Goal: Communication & Community: Answer question/provide support

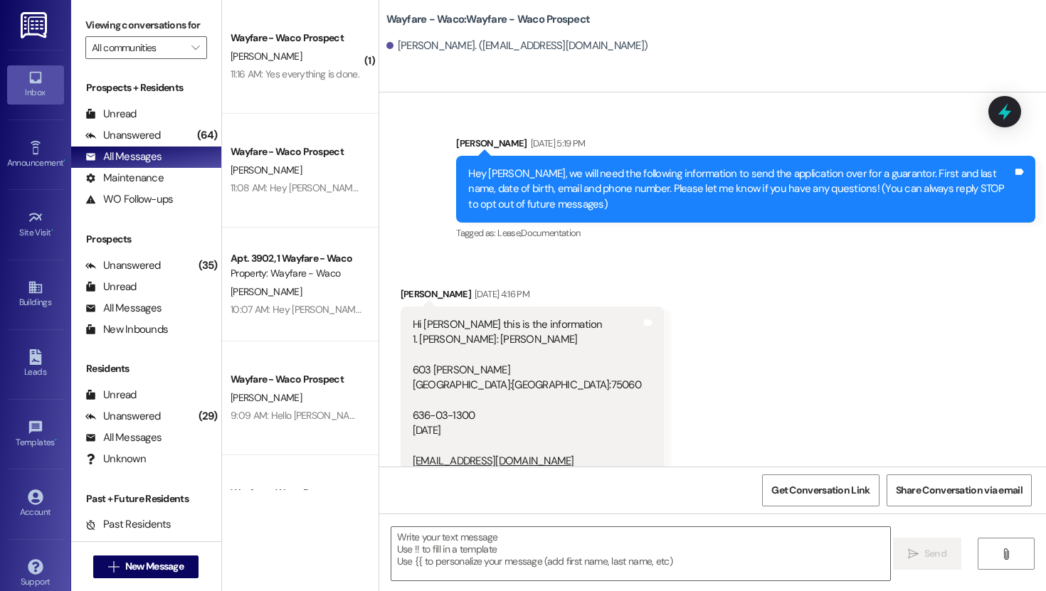
scroll to position [670, 0]
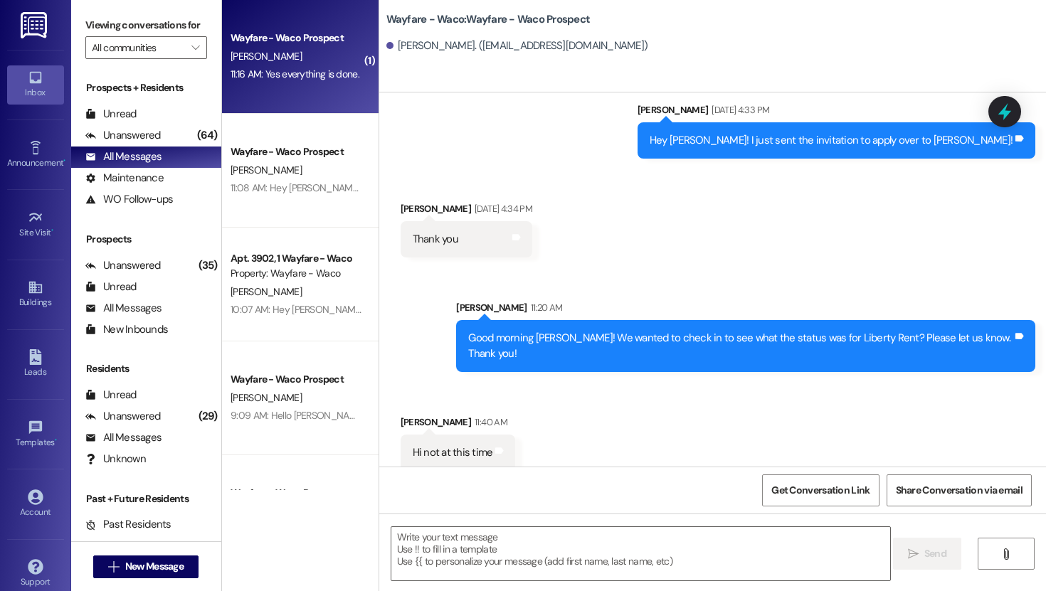
click at [290, 75] on div "11:16 AM: Yes everything is done. 11:16 AM: Yes everything is done." at bounding box center [295, 74] width 129 height 13
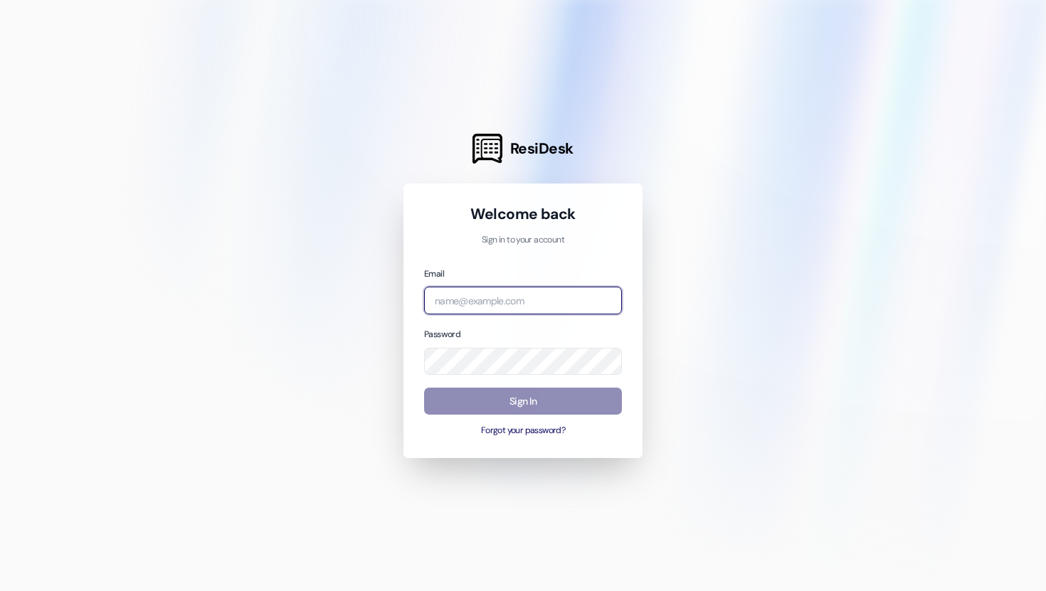
type input "[EMAIL_ADDRESS][DOMAIN_NAME]"
click at [498, 409] on button "Sign In" at bounding box center [523, 402] width 198 height 28
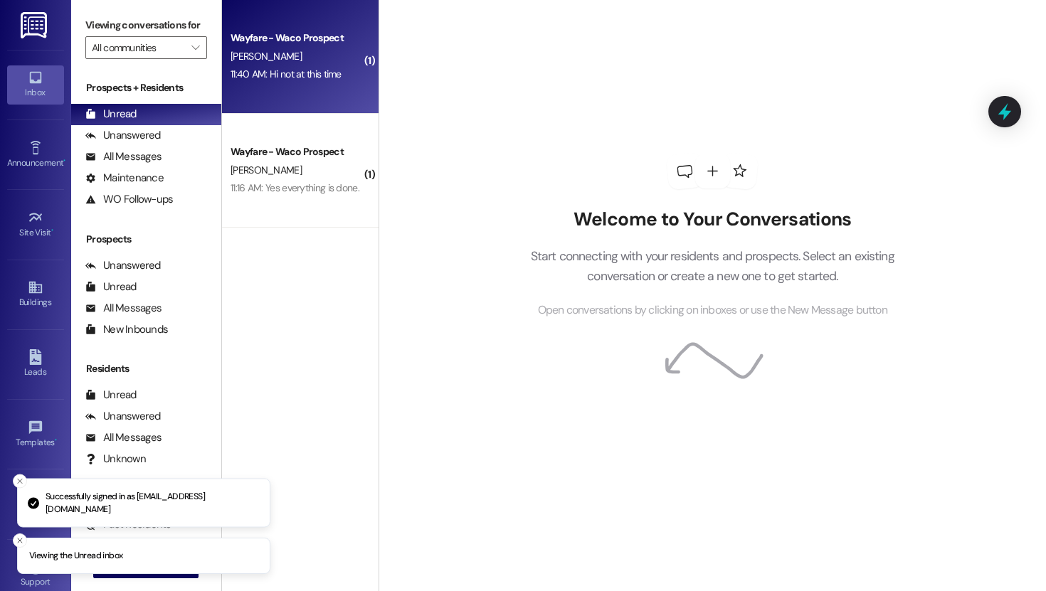
click at [290, 97] on div "Wayfare - Waco Prospect [PERSON_NAME] 11:40 AM: Hi not at this time 11:40 AM: H…" at bounding box center [300, 57] width 157 height 114
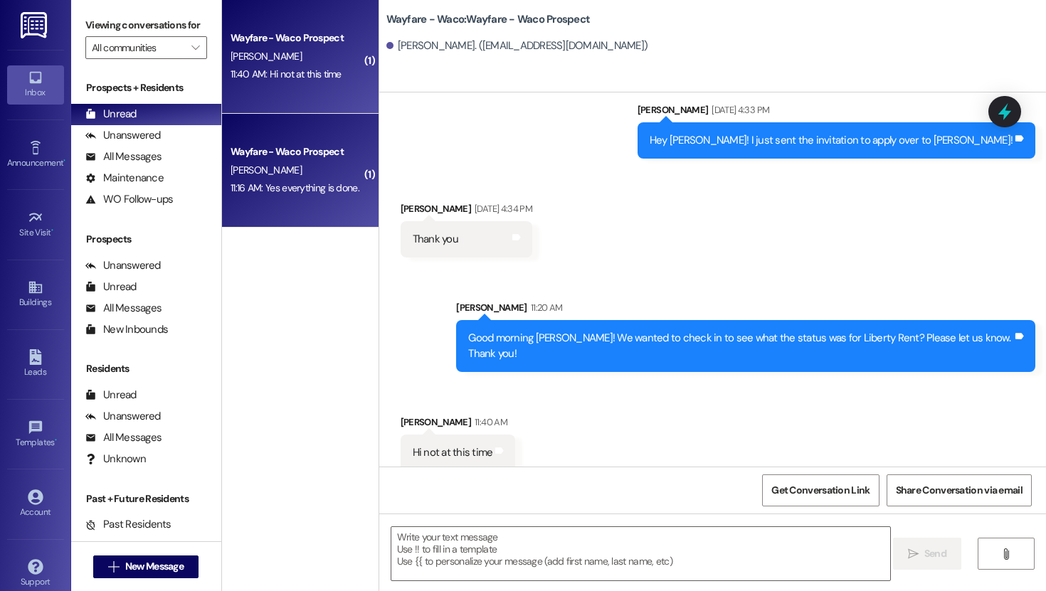
scroll to position [670, 0]
click at [312, 166] on div "[PERSON_NAME]" at bounding box center [296, 171] width 134 height 18
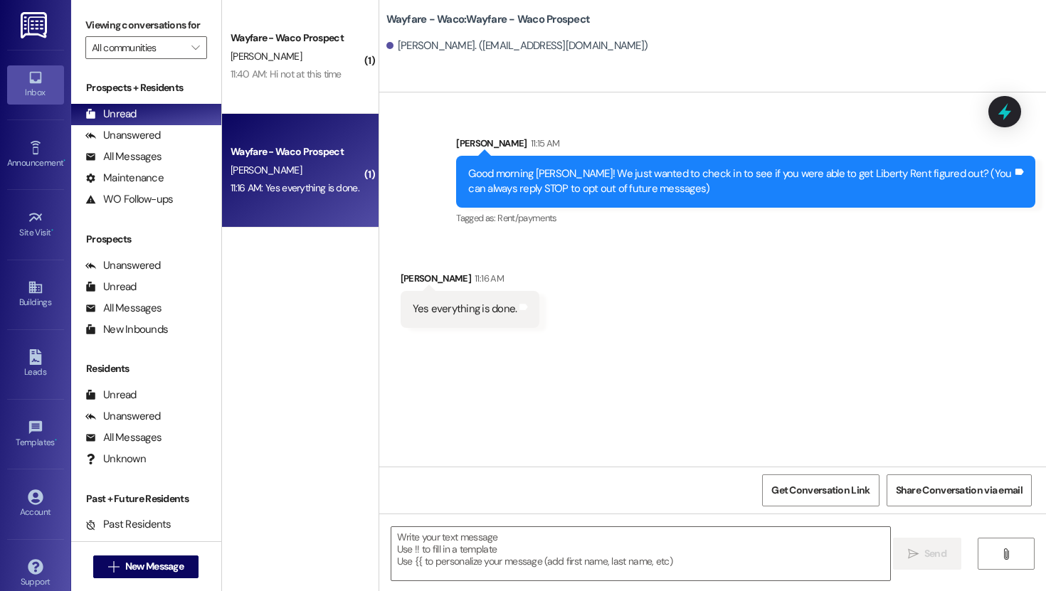
scroll to position [0, 0]
click at [497, 537] on textarea at bounding box center [640, 553] width 499 height 53
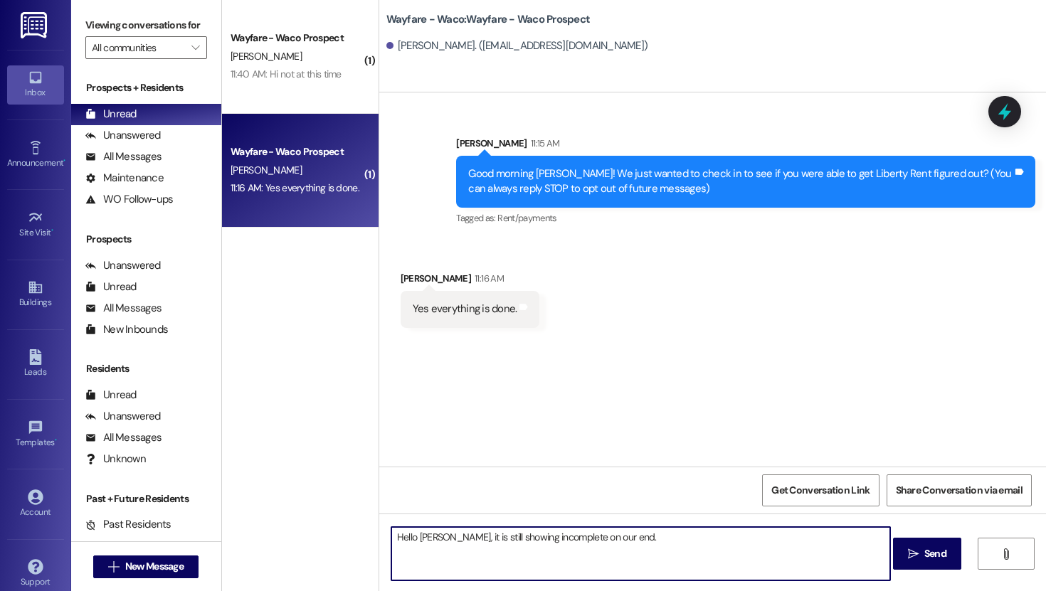
type textarea "Hello [PERSON_NAME], it is still showing incomplete on our end."
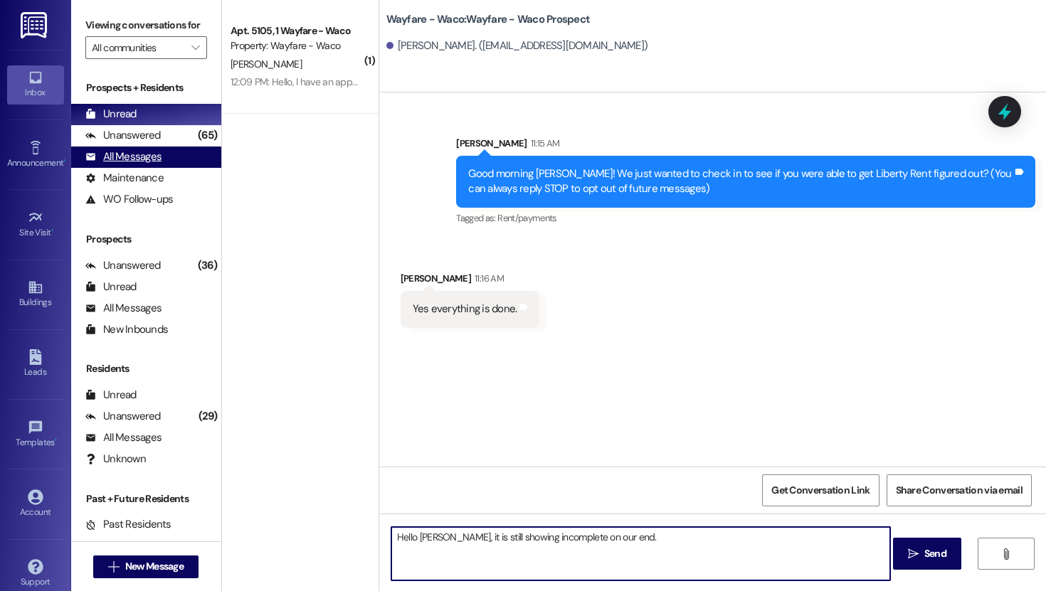
click at [146, 164] on div "All Messages" at bounding box center [123, 156] width 76 height 15
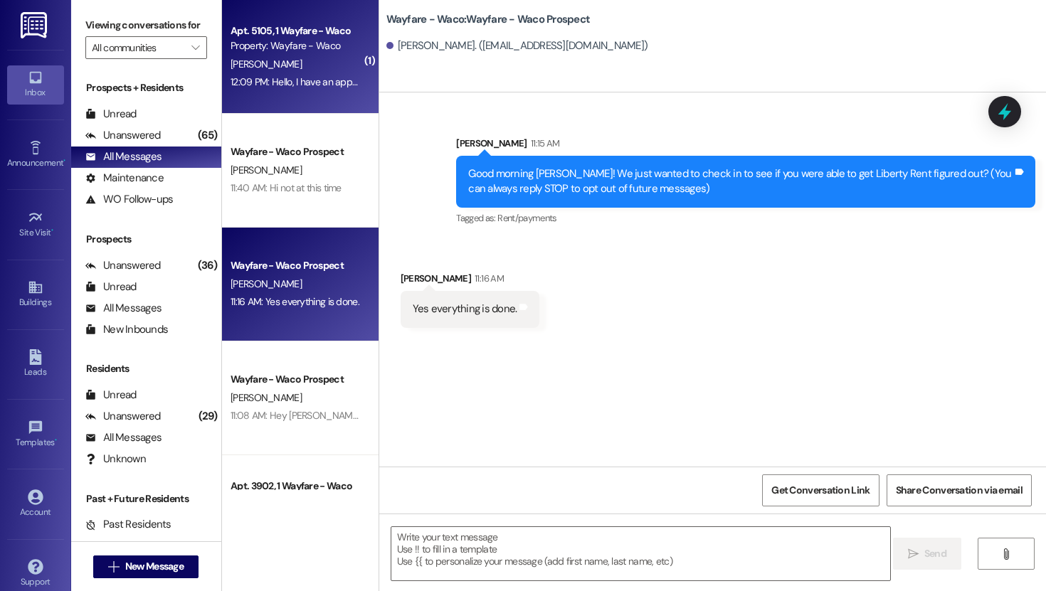
click at [270, 93] on div "Apt. 5105, 1 Wayfare - Waco Property: Wayfare - Waco [PERSON_NAME] 12:09 PM: He…" at bounding box center [300, 57] width 157 height 114
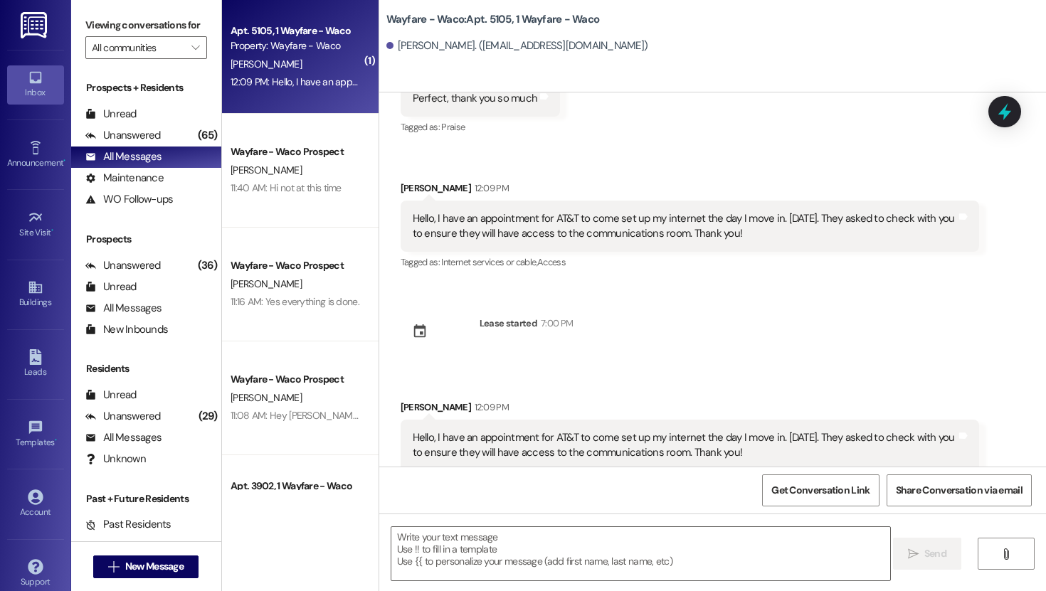
scroll to position [1300, 0]
click at [139, 143] on div "Unanswered" at bounding box center [122, 135] width 75 height 15
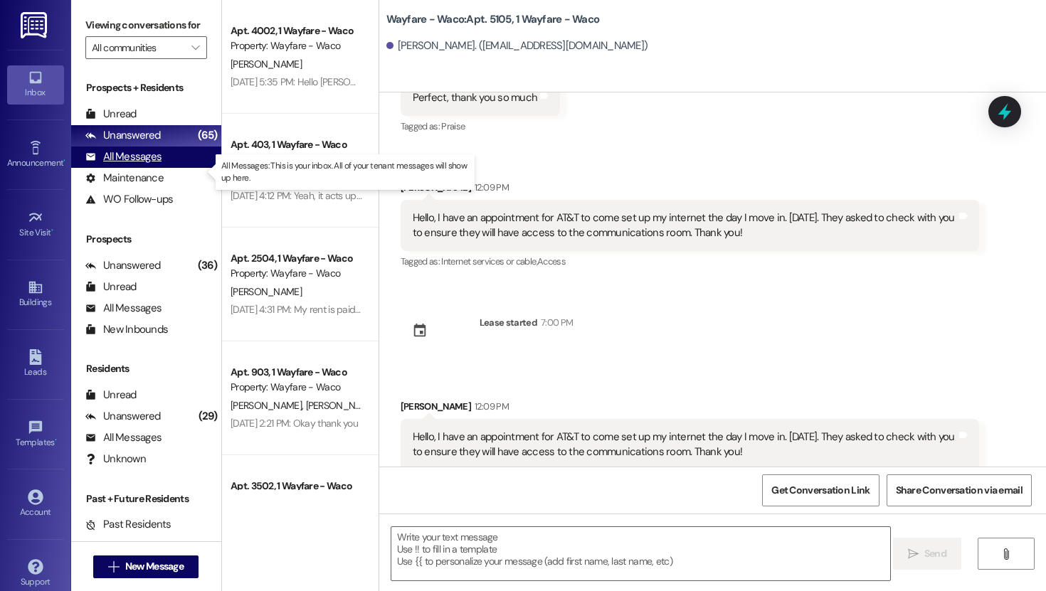
click at [128, 164] on div "All Messages" at bounding box center [123, 156] width 76 height 15
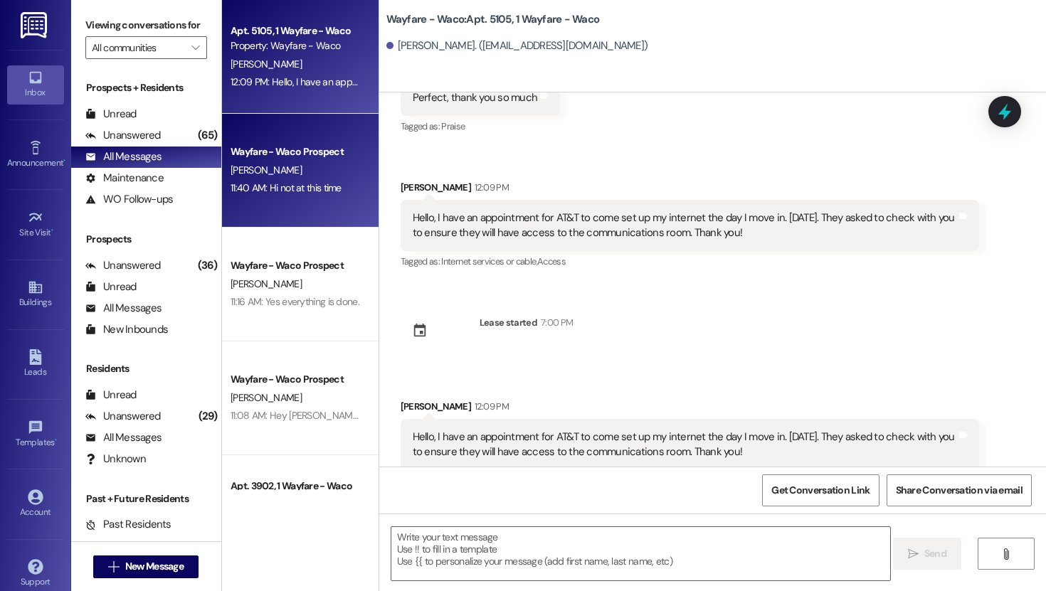
click at [277, 159] on div "Wayfare - Waco Prospect" at bounding box center [297, 151] width 132 height 15
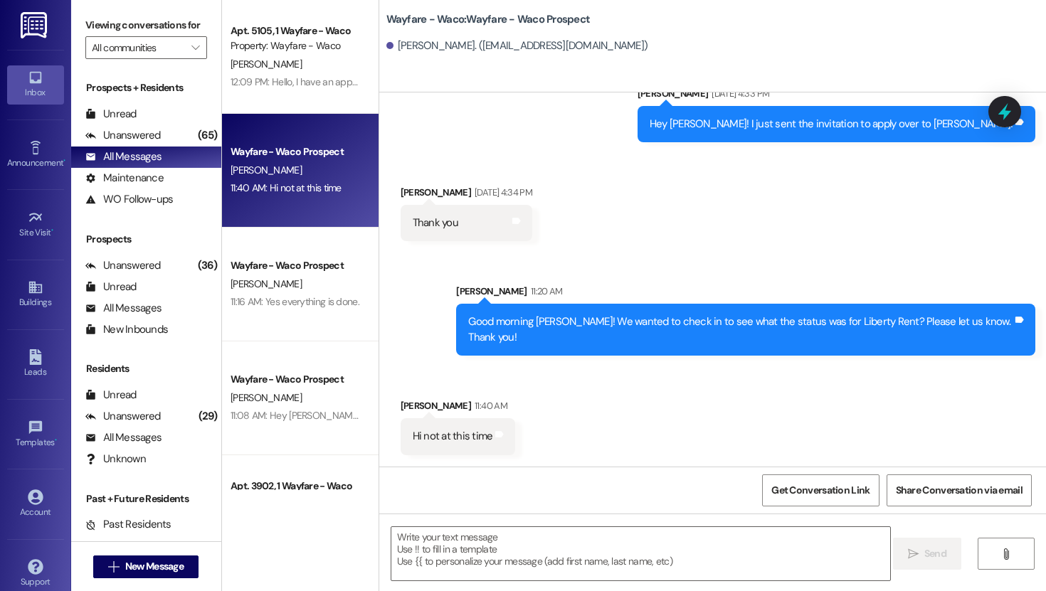
scroll to position [671, 0]
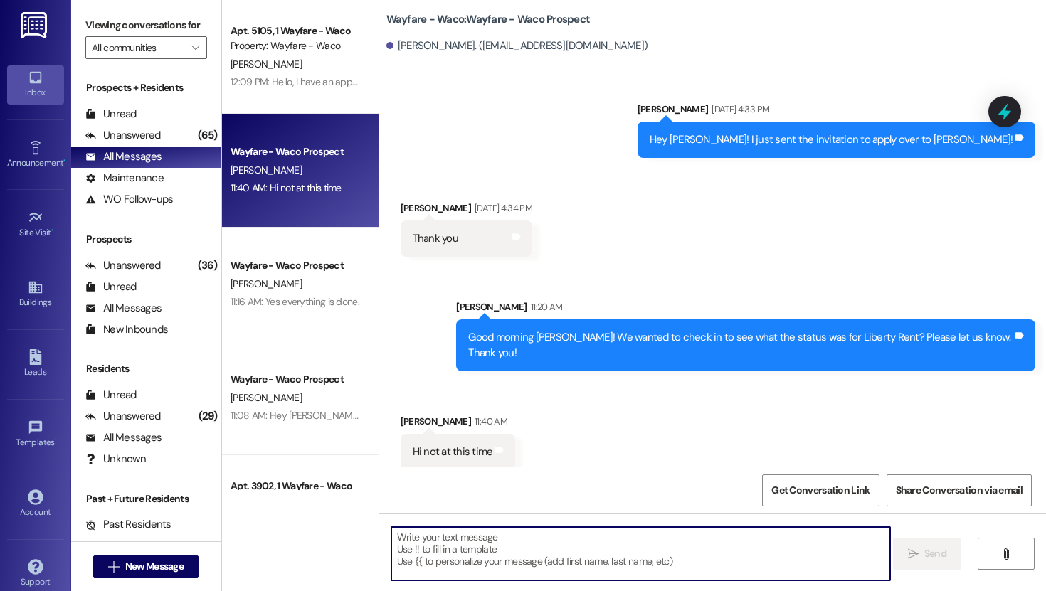
click at [475, 568] on textarea at bounding box center [640, 553] width 499 height 53
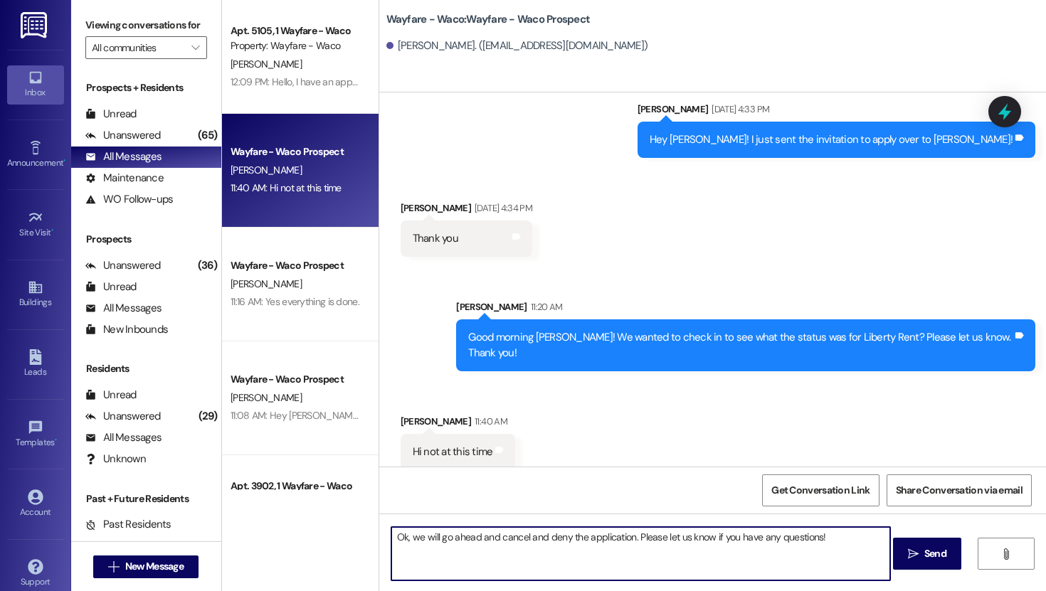
type textarea "Ok, we will go ahead and cancel and deny the application. Please let us know if…"
